Goal: Check status: Check status

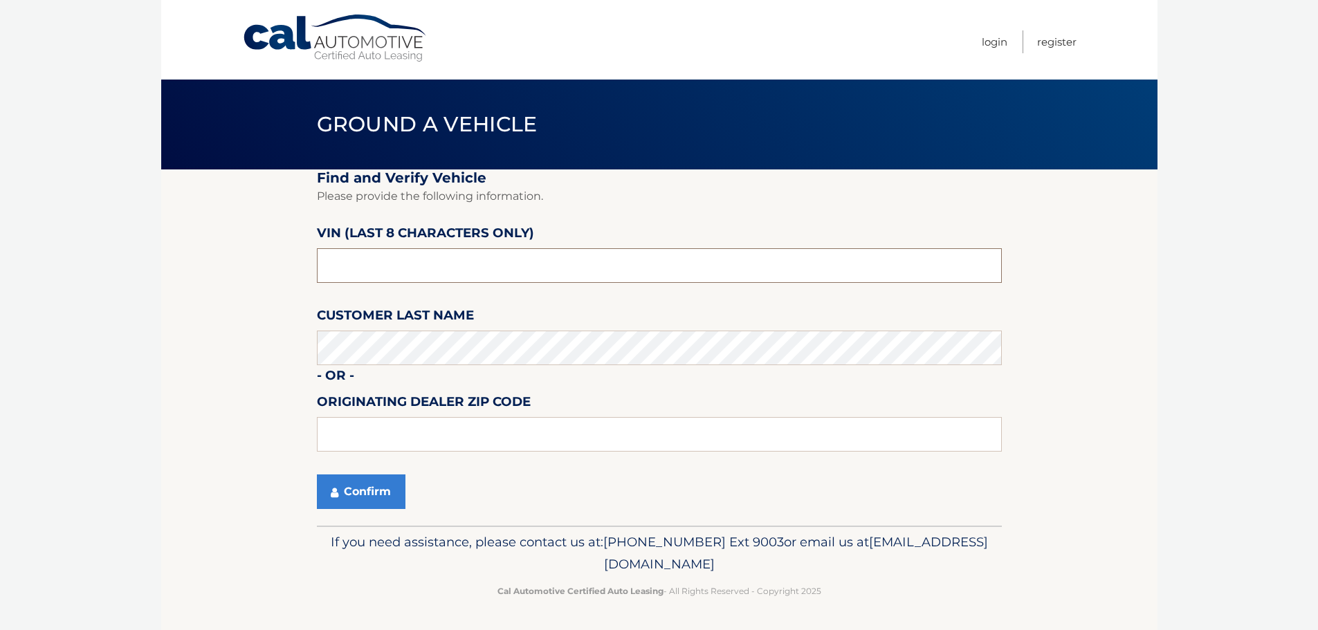
click at [385, 259] on input "text" at bounding box center [659, 265] width 685 height 35
type input "nc161470"
click at [375, 484] on button "Confirm" at bounding box center [361, 492] width 89 height 35
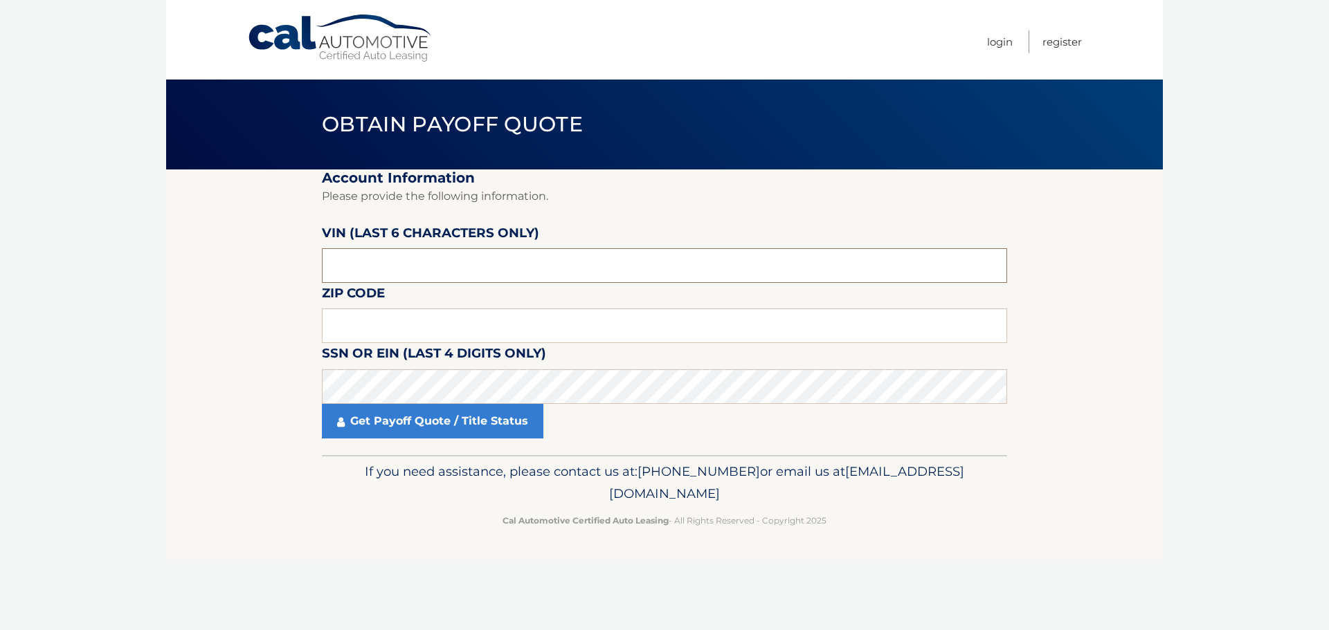
click at [397, 259] on input "text" at bounding box center [664, 265] width 685 height 35
type input "161470"
type input "07901"
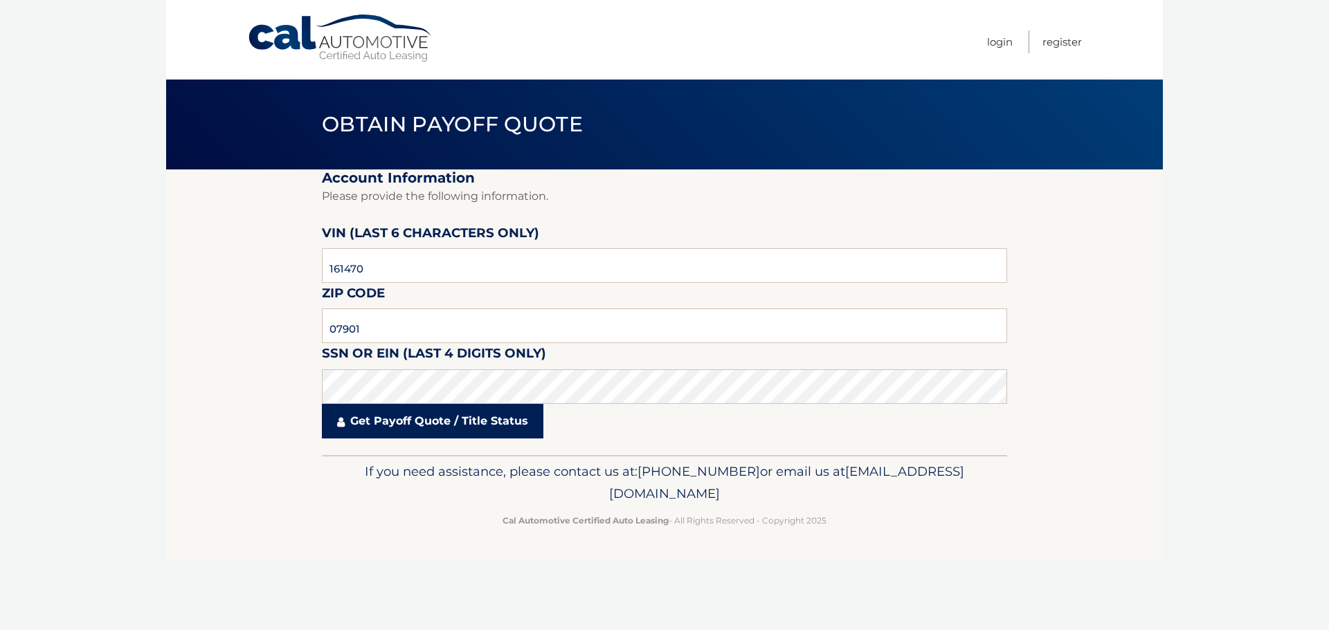
click at [471, 410] on link "Get Payoff Quote / Title Status" at bounding box center [432, 421] width 221 height 35
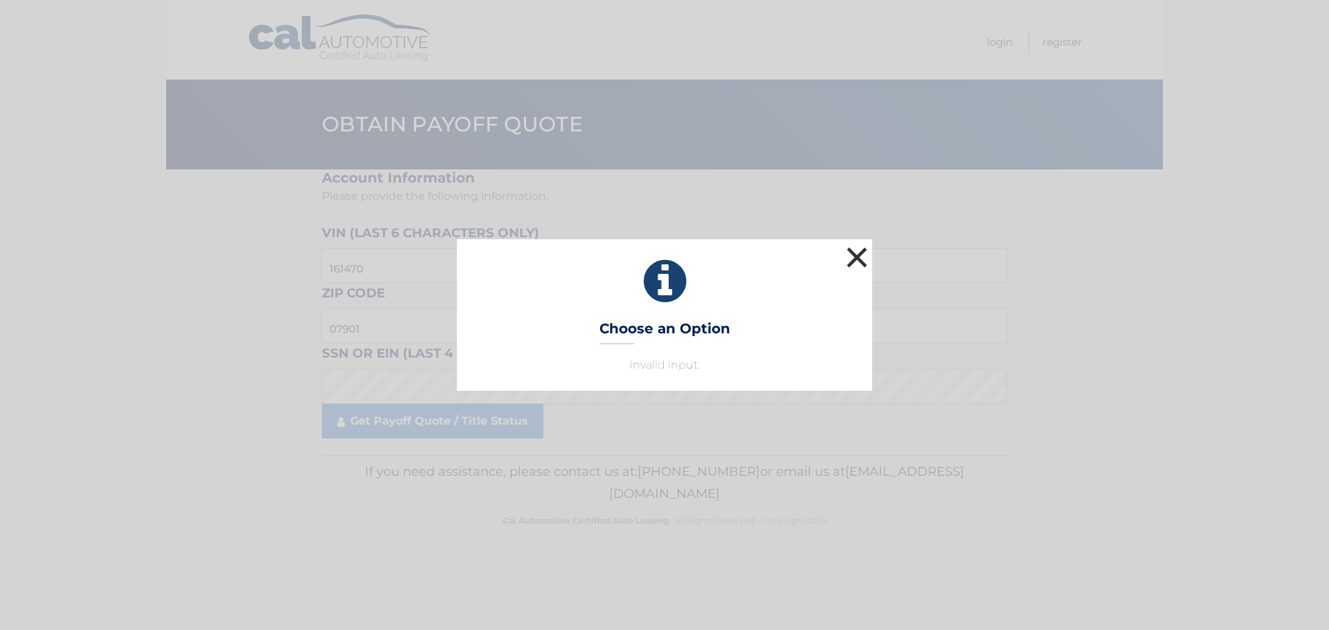
click at [857, 260] on button "×" at bounding box center [857, 258] width 28 height 28
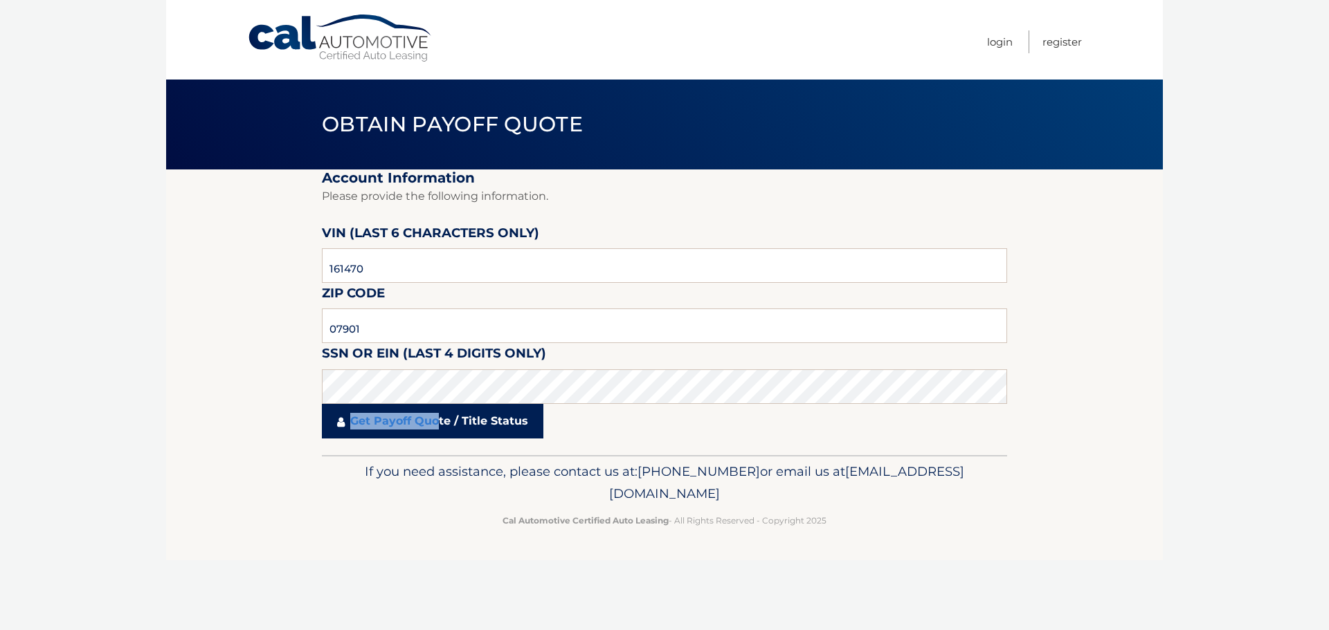
click at [441, 415] on link "Get Payoff Quote / Title Status" at bounding box center [432, 421] width 221 height 35
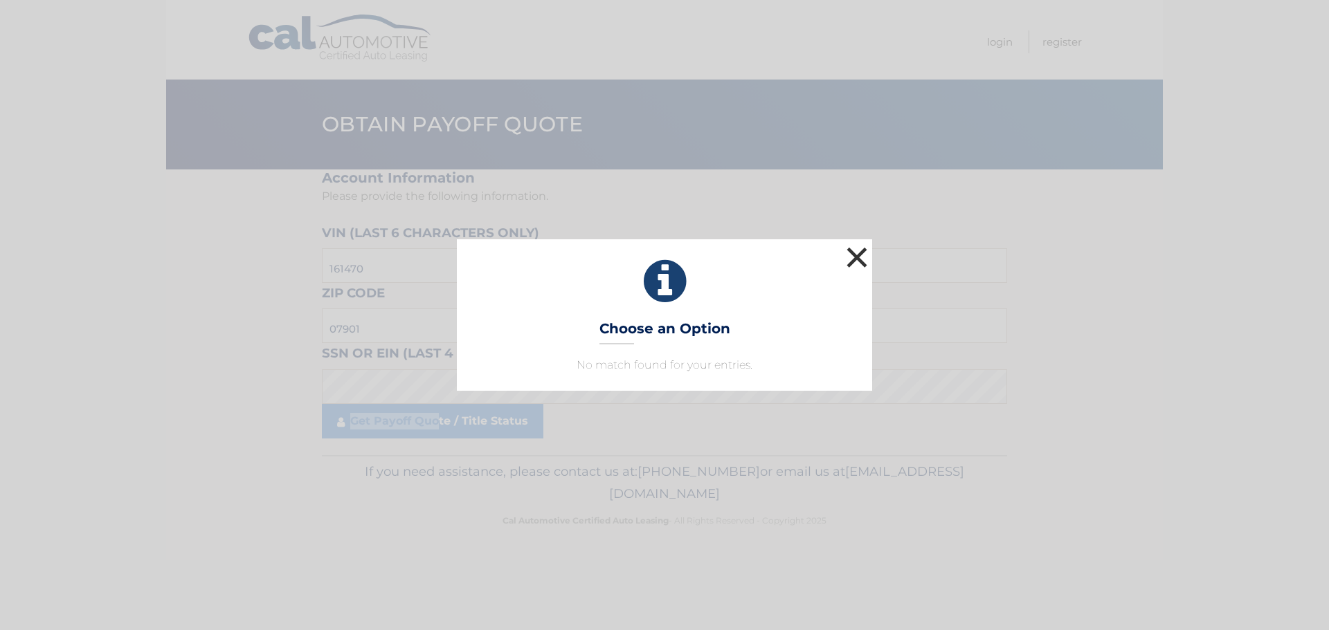
click at [859, 262] on button "×" at bounding box center [857, 258] width 28 height 28
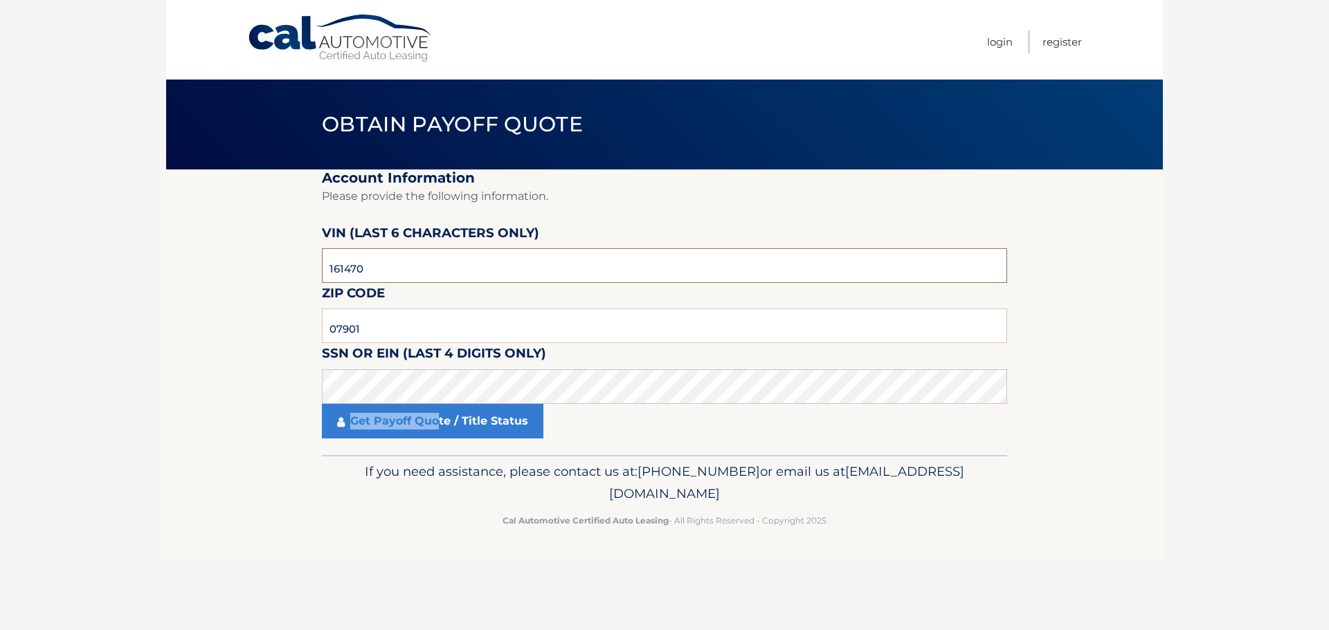
click at [401, 266] on input "161470" at bounding box center [664, 265] width 685 height 35
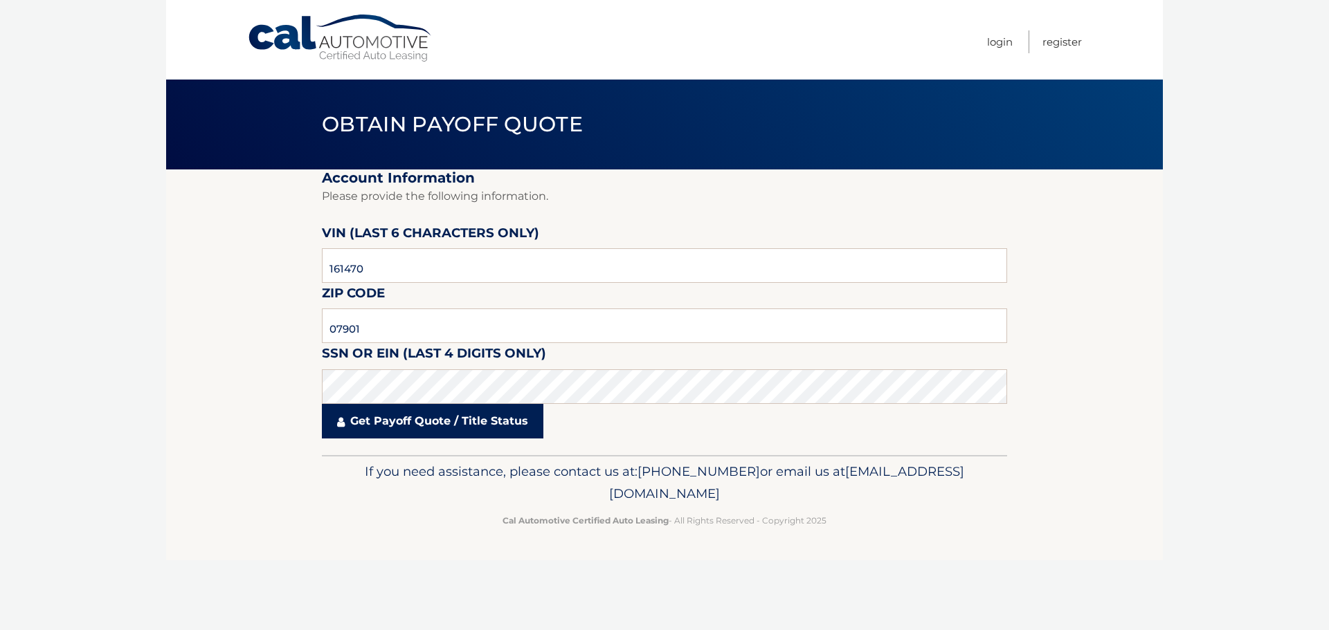
click at [392, 426] on link "Get Payoff Quote / Title Status" at bounding box center [432, 421] width 221 height 35
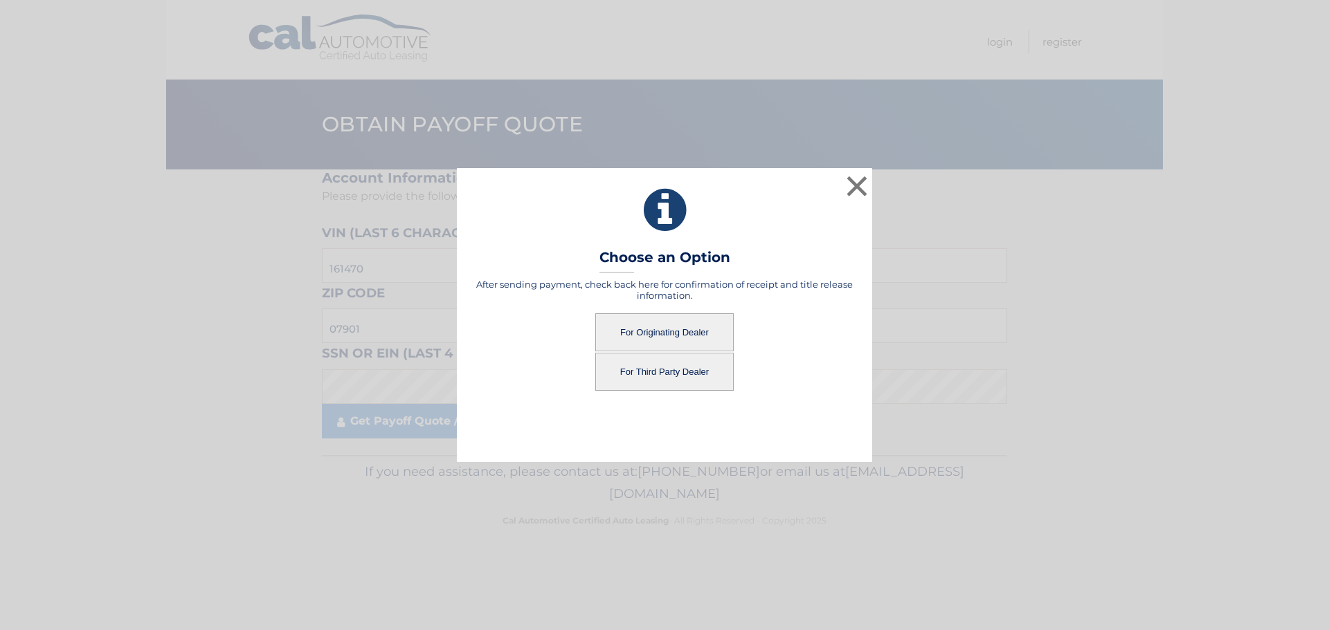
click at [678, 328] on button "For Originating Dealer" at bounding box center [664, 332] width 138 height 38
click at [667, 329] on button "For Originating Dealer" at bounding box center [664, 332] width 138 height 38
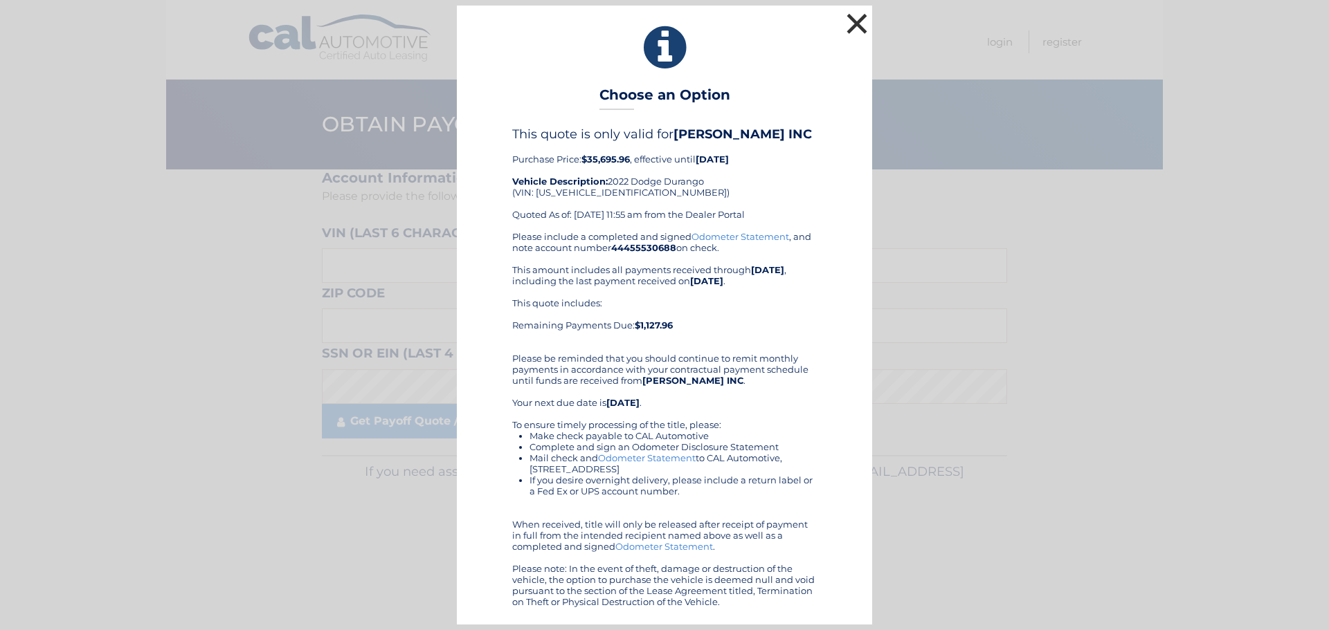
click at [857, 26] on button "×" at bounding box center [857, 24] width 28 height 28
